Goal: Use online tool/utility: Utilize a website feature to perform a specific function

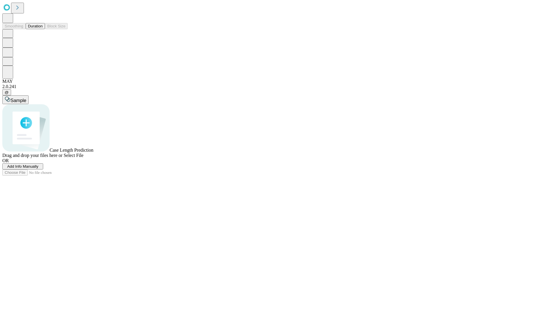
click at [43, 29] on button "Duration" at bounding box center [35, 26] width 19 height 6
click at [26, 98] on span "Sample" at bounding box center [19, 100] width 16 height 5
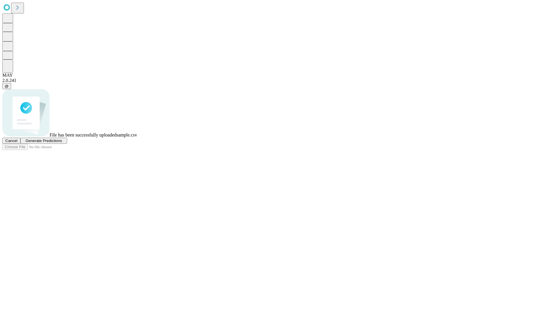
click at [62, 143] on span "Generate Predictions" at bounding box center [43, 141] width 36 height 4
